Goal: Task Accomplishment & Management: Complete application form

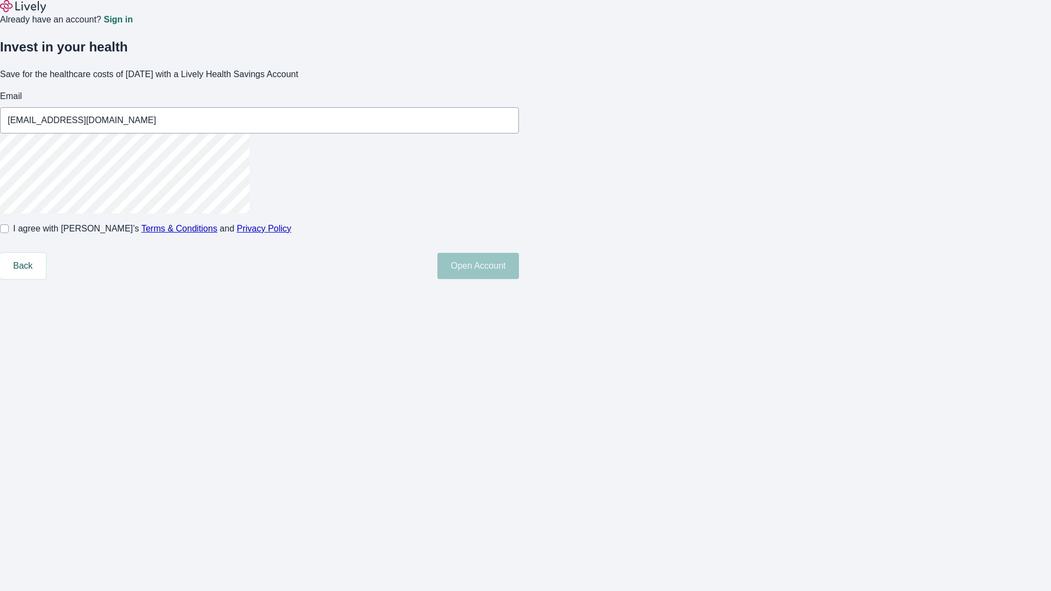
click at [9, 233] on input "I agree with Lively’s Terms & Conditions and Privacy Policy" at bounding box center [4, 228] width 9 height 9
checkbox input "true"
click at [519, 279] on button "Open Account" at bounding box center [478, 266] width 82 height 26
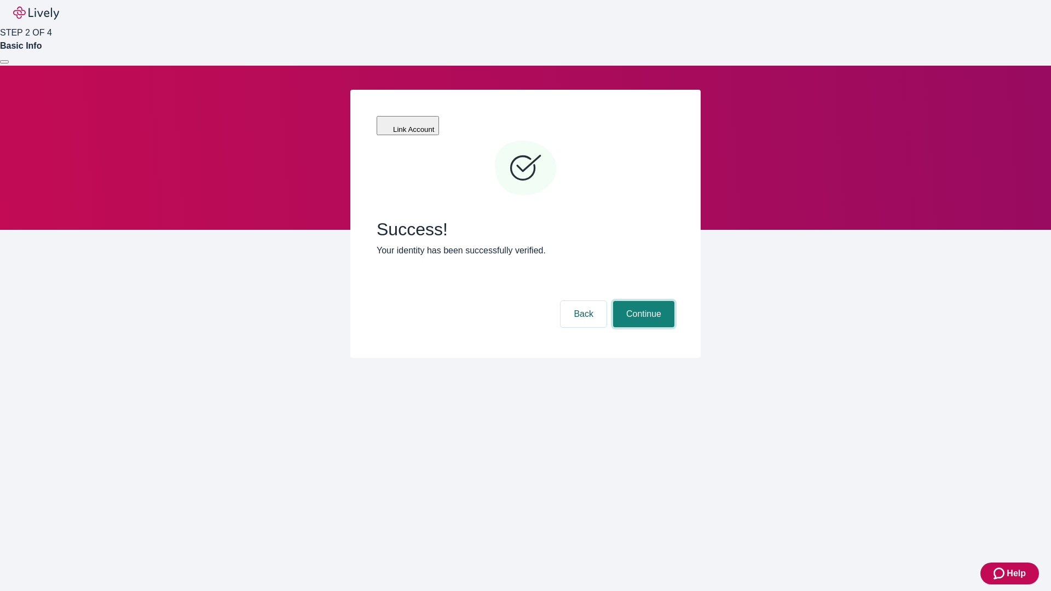
click at [642, 301] on button "Continue" at bounding box center [643, 314] width 61 height 26
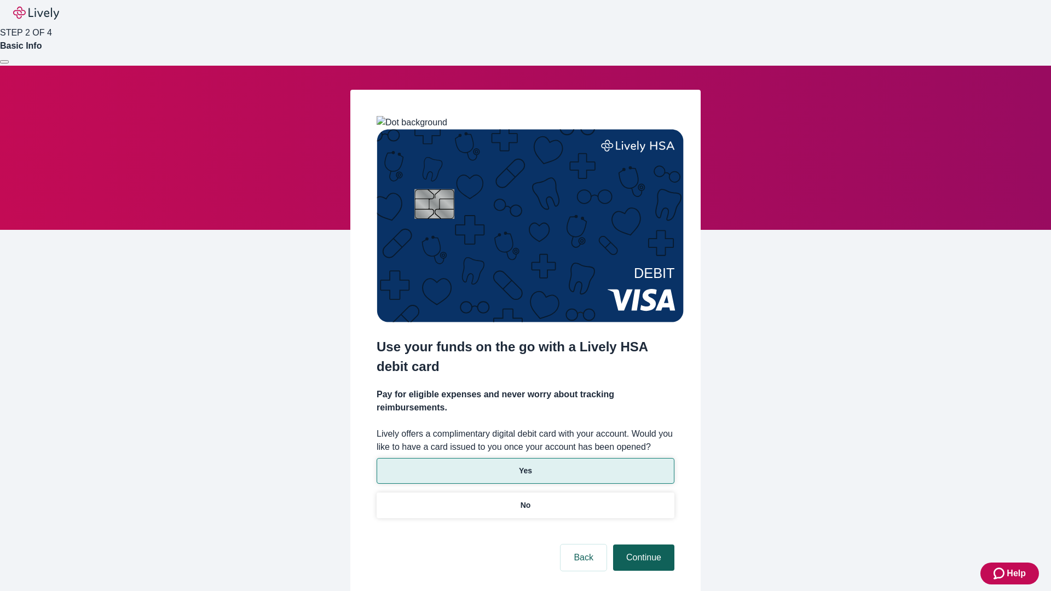
click at [525, 465] on p "Yes" at bounding box center [525, 470] width 13 height 11
click at [642, 545] on button "Continue" at bounding box center [643, 558] width 61 height 26
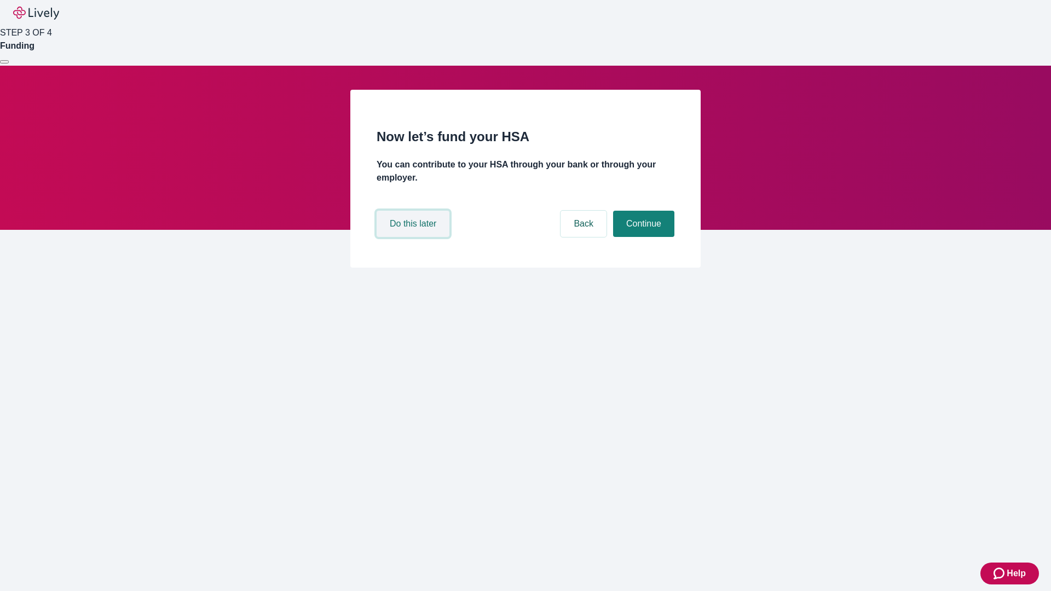
click at [414, 237] on button "Do this later" at bounding box center [413, 224] width 73 height 26
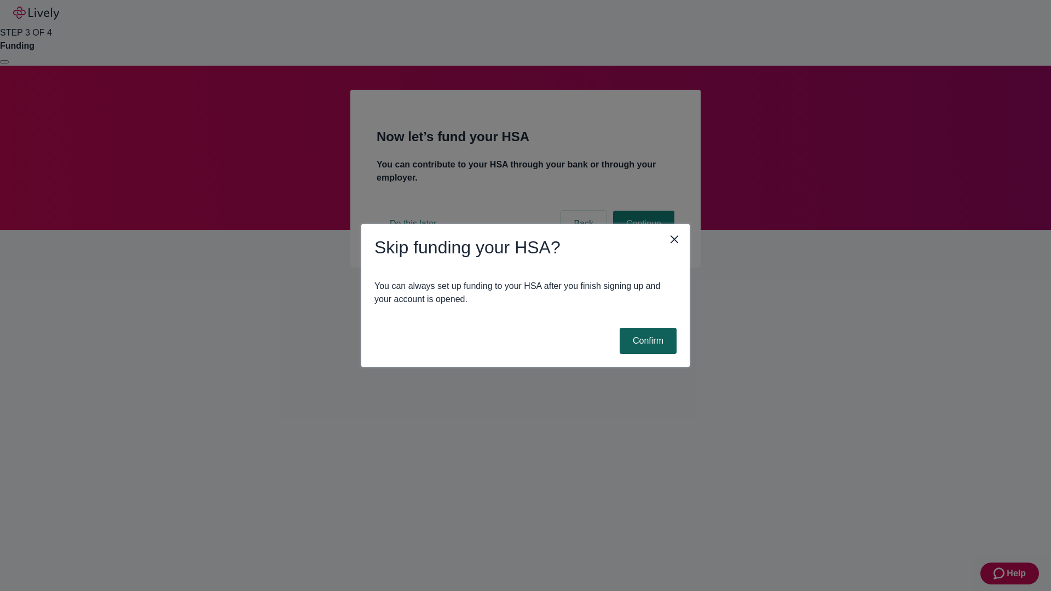
click at [646, 341] on button "Confirm" at bounding box center [648, 341] width 57 height 26
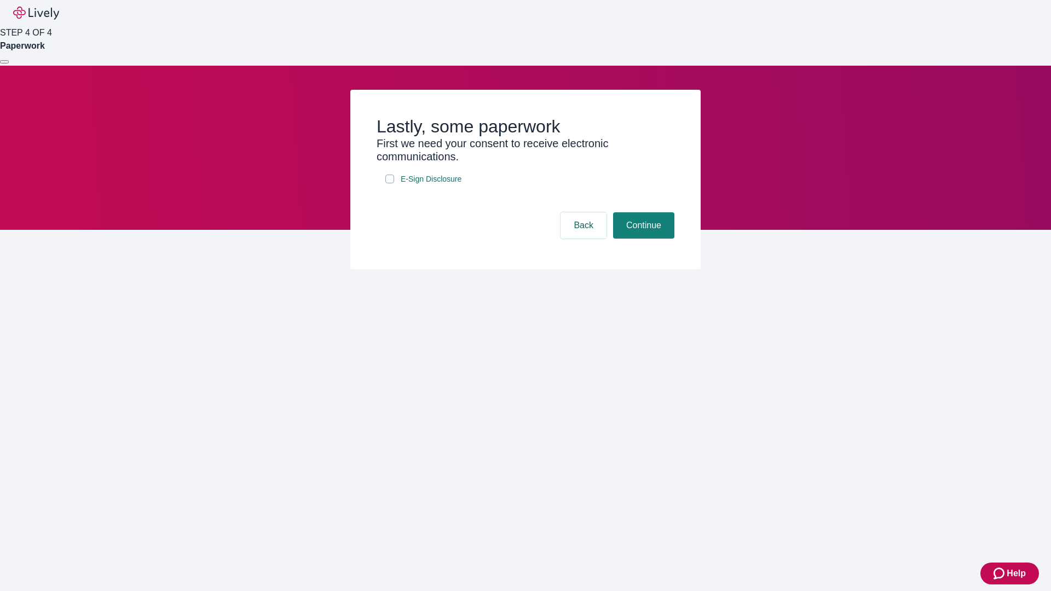
click at [390, 183] on input "E-Sign Disclosure" at bounding box center [389, 179] width 9 height 9
checkbox input "true"
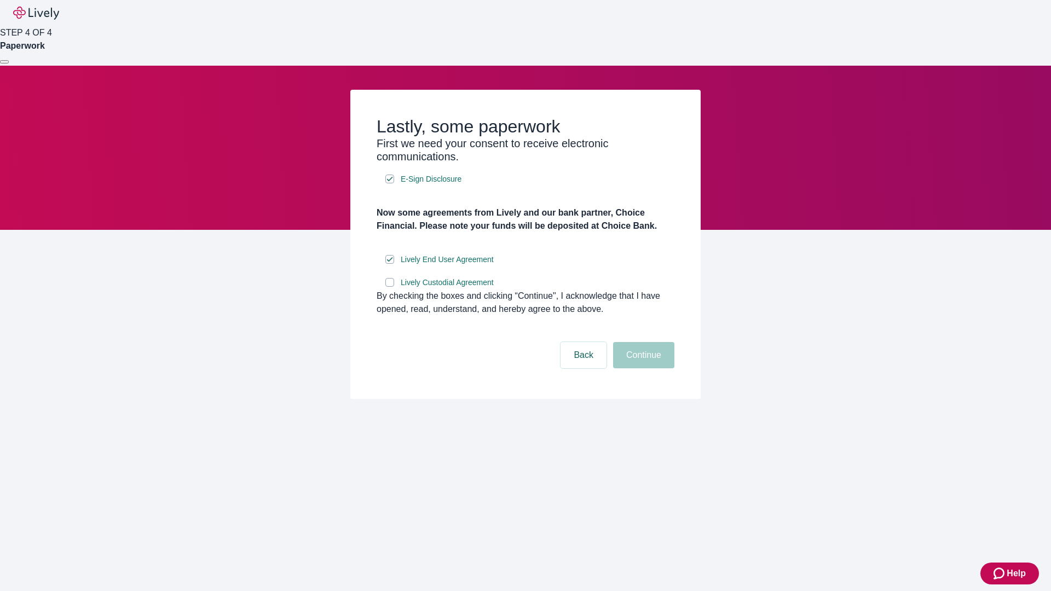
click at [390, 287] on input "Lively Custodial Agreement" at bounding box center [389, 282] width 9 height 9
checkbox input "true"
click at [642, 368] on button "Continue" at bounding box center [643, 355] width 61 height 26
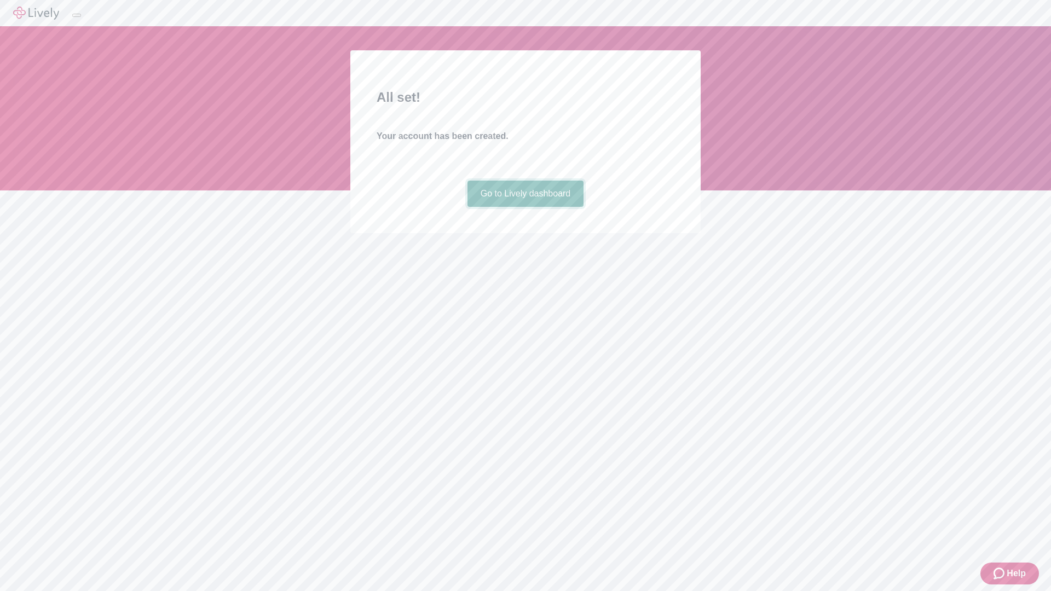
click at [525, 207] on link "Go to Lively dashboard" at bounding box center [525, 194] width 117 height 26
